Goal: Transaction & Acquisition: Download file/media

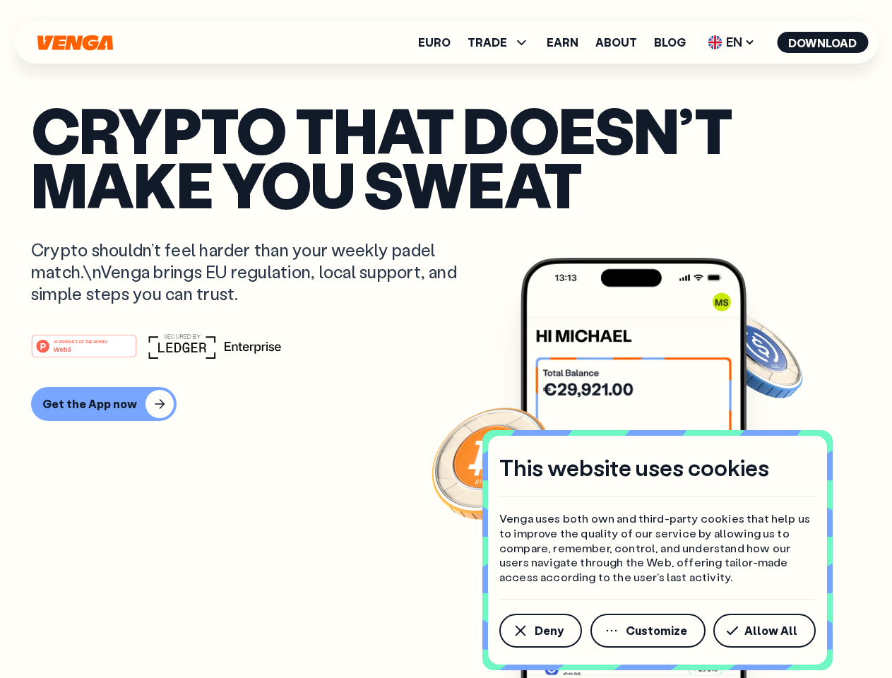
click at [446, 339] on div "#1 PRODUCT OF THE MONTH Web3" at bounding box center [446, 345] width 830 height 25
click at [540, 631] on span "Deny" at bounding box center [549, 630] width 29 height 11
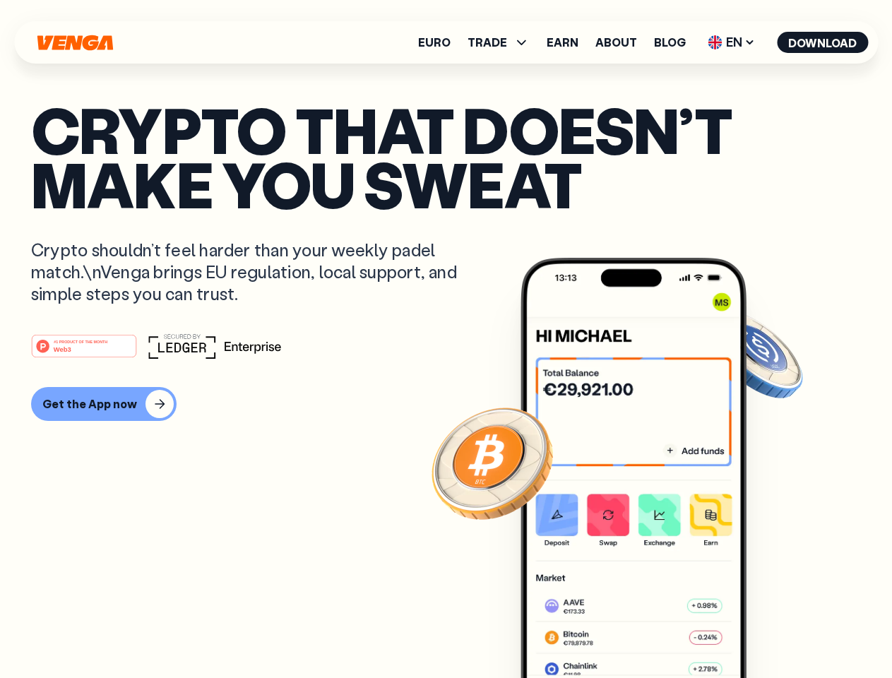
click at [649, 631] on img at bounding box center [633, 494] width 226 height 473
click at [767, 631] on article "Crypto that doesn’t make you sweat Crypto shouldn’t feel harder than your weekl…" at bounding box center [446, 367] width 830 height 530
click at [503, 42] on span "TRADE" at bounding box center [487, 42] width 40 height 11
click at [732, 42] on span "EN" at bounding box center [731, 42] width 57 height 23
click at [823, 42] on button "Download" at bounding box center [822, 42] width 91 height 21
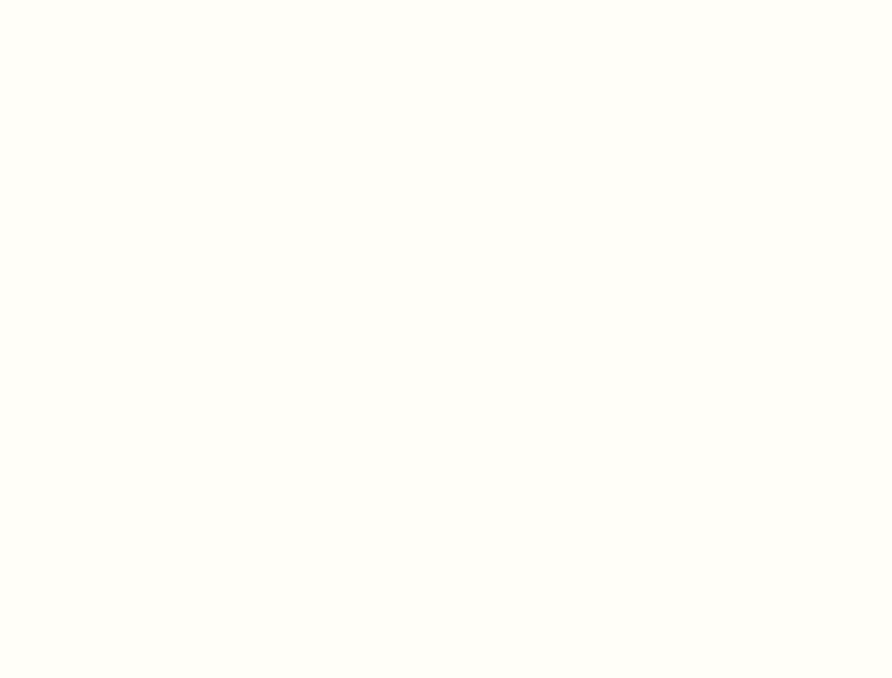
click at [446, 0] on html "This website uses cookies Venga uses both own and third-party cookies that help…" at bounding box center [446, 0] width 892 height 0
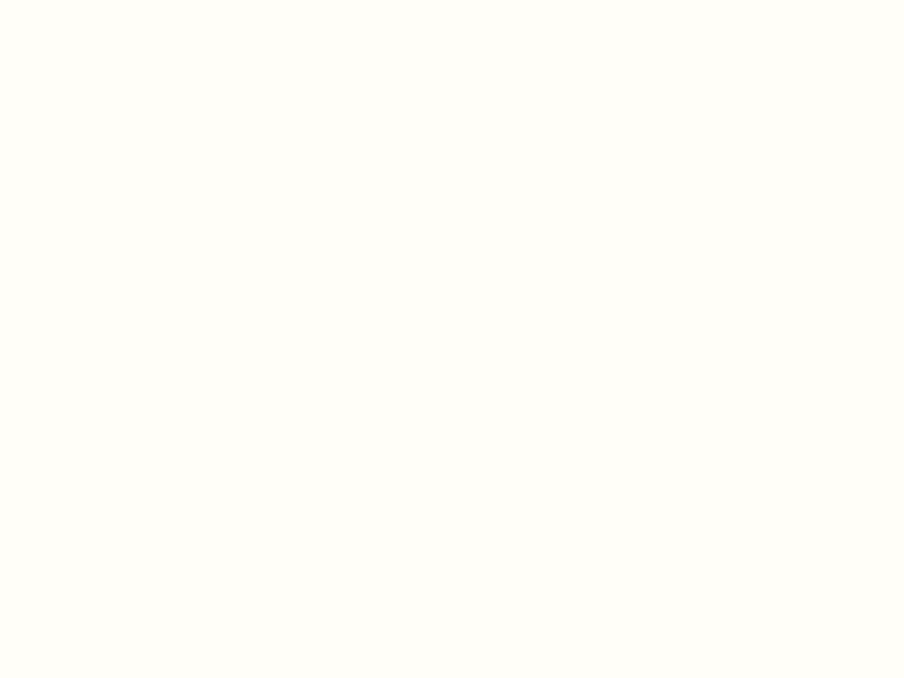
click at [102, 0] on html "This website uses cookies Venga uses both own and third-party cookies that help…" at bounding box center [452, 0] width 904 height 0
click at [86, 0] on html "This website uses cookies Venga uses both own and third-party cookies that help…" at bounding box center [452, 0] width 904 height 0
